Goal: Check status: Check status

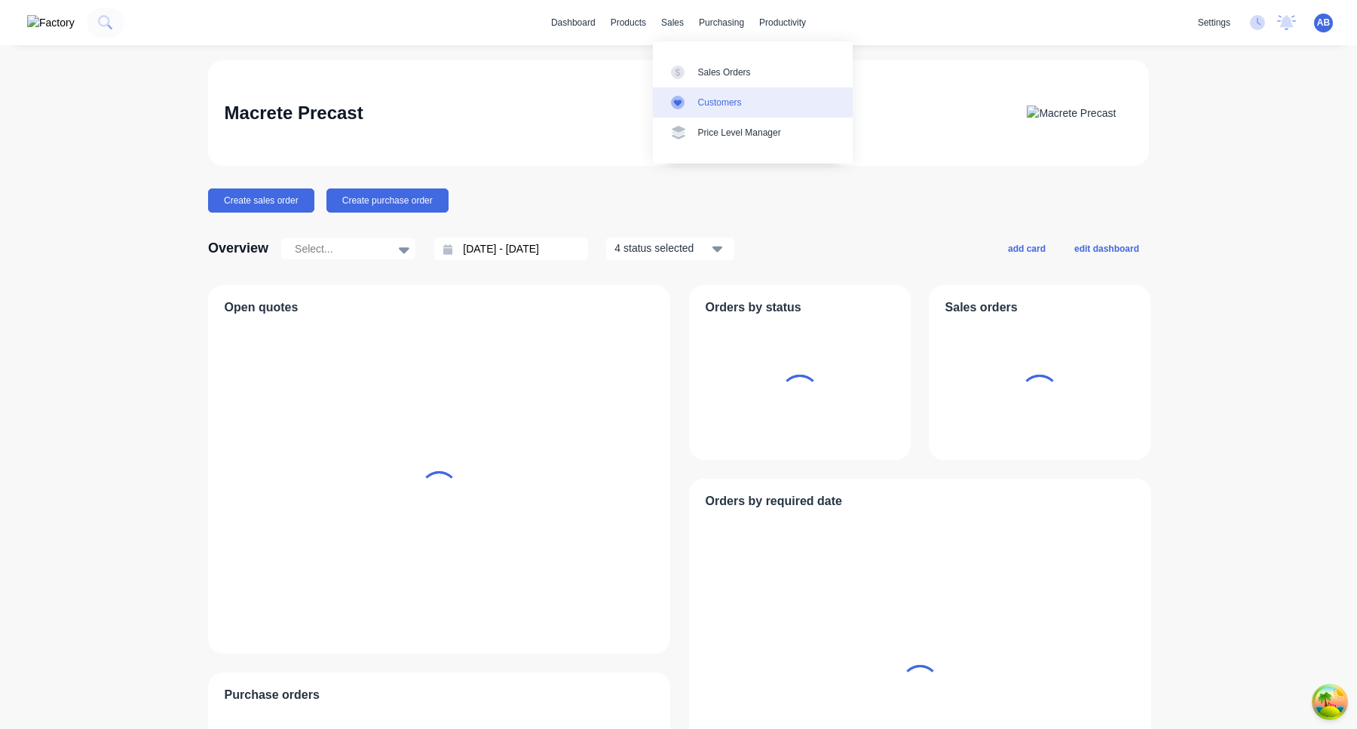
click at [705, 100] on div "Customers" at bounding box center [720, 103] width 44 height 14
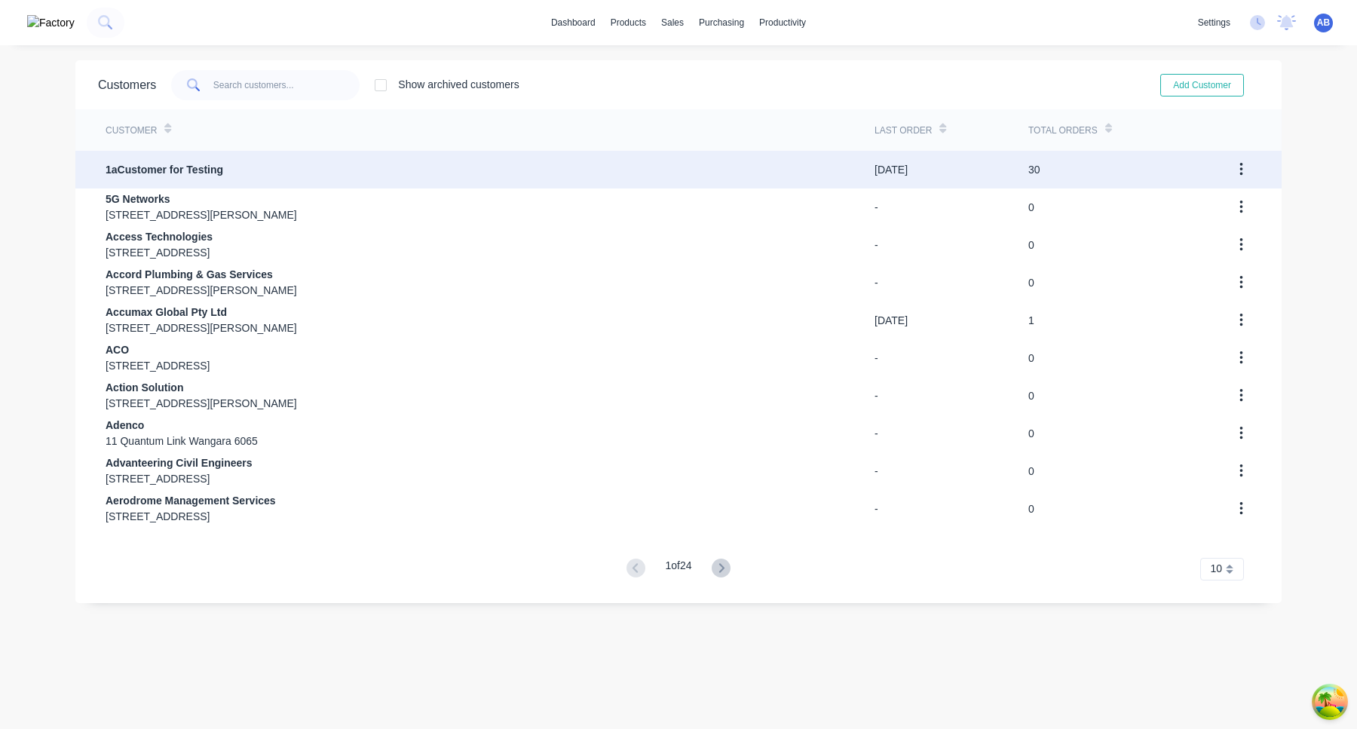
click at [583, 180] on div "1aCustomer for Testing" at bounding box center [490, 170] width 769 height 38
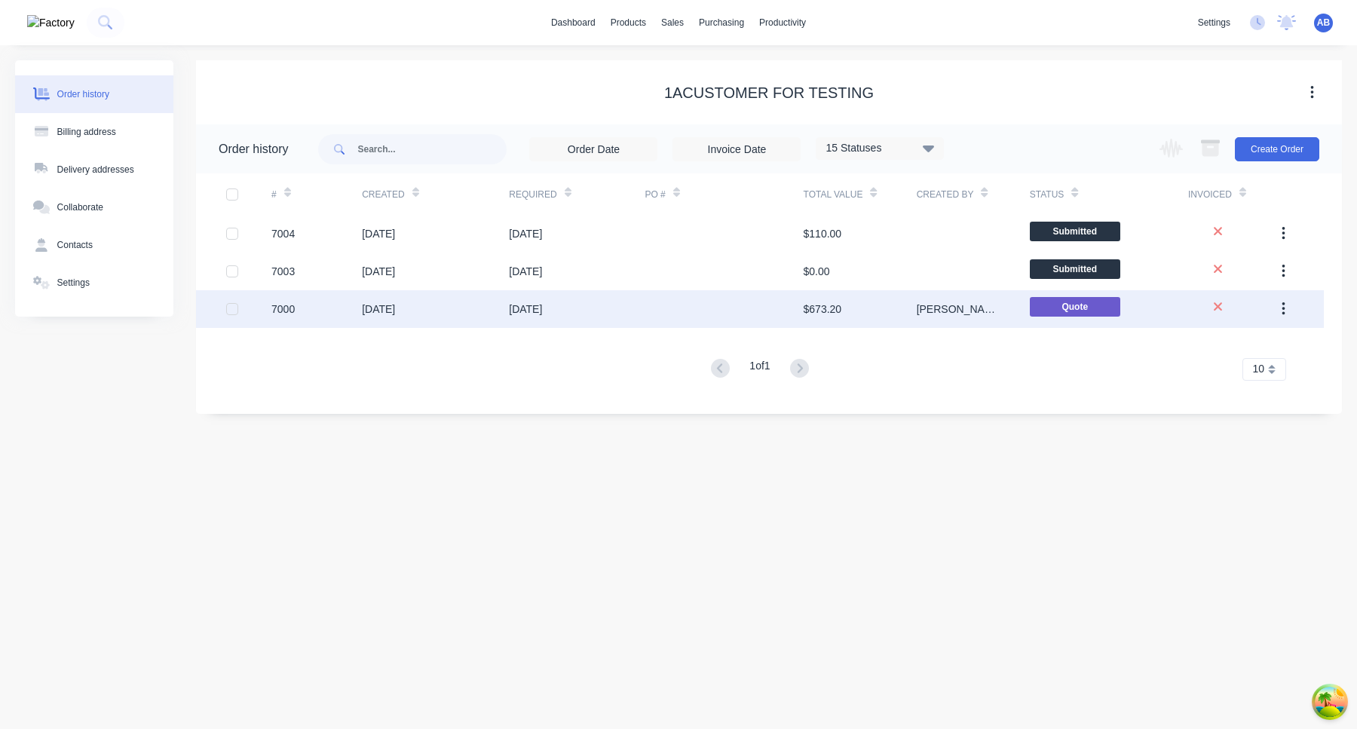
click at [542, 310] on div "[DATE]" at bounding box center [525, 310] width 33 height 16
